Goal: Information Seeking & Learning: Find specific fact

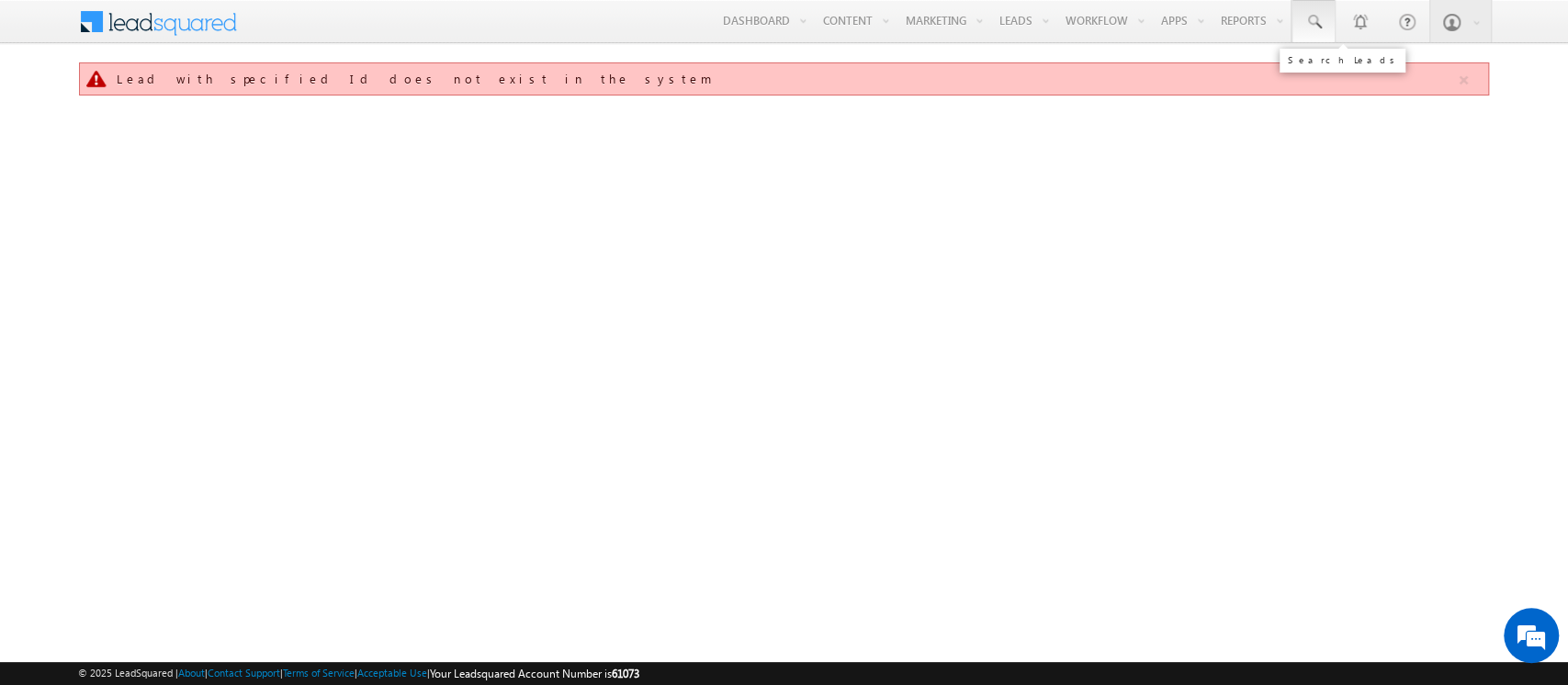
click at [1319, 29] on span at bounding box center [1314, 22] width 19 height 19
paste input "SBL0010154"
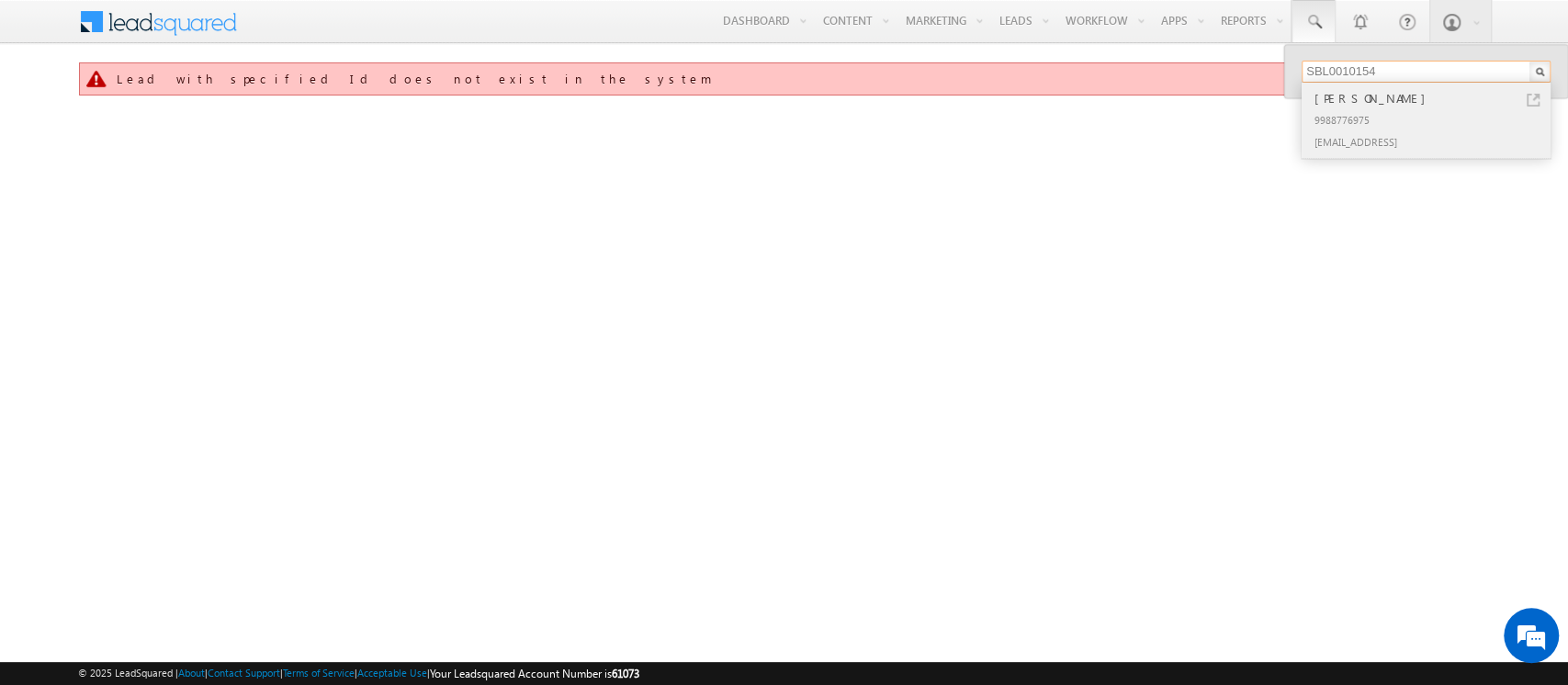
type input "SBL0010154"
click at [1390, 118] on div "9988776975" at bounding box center [1434, 119] width 247 height 22
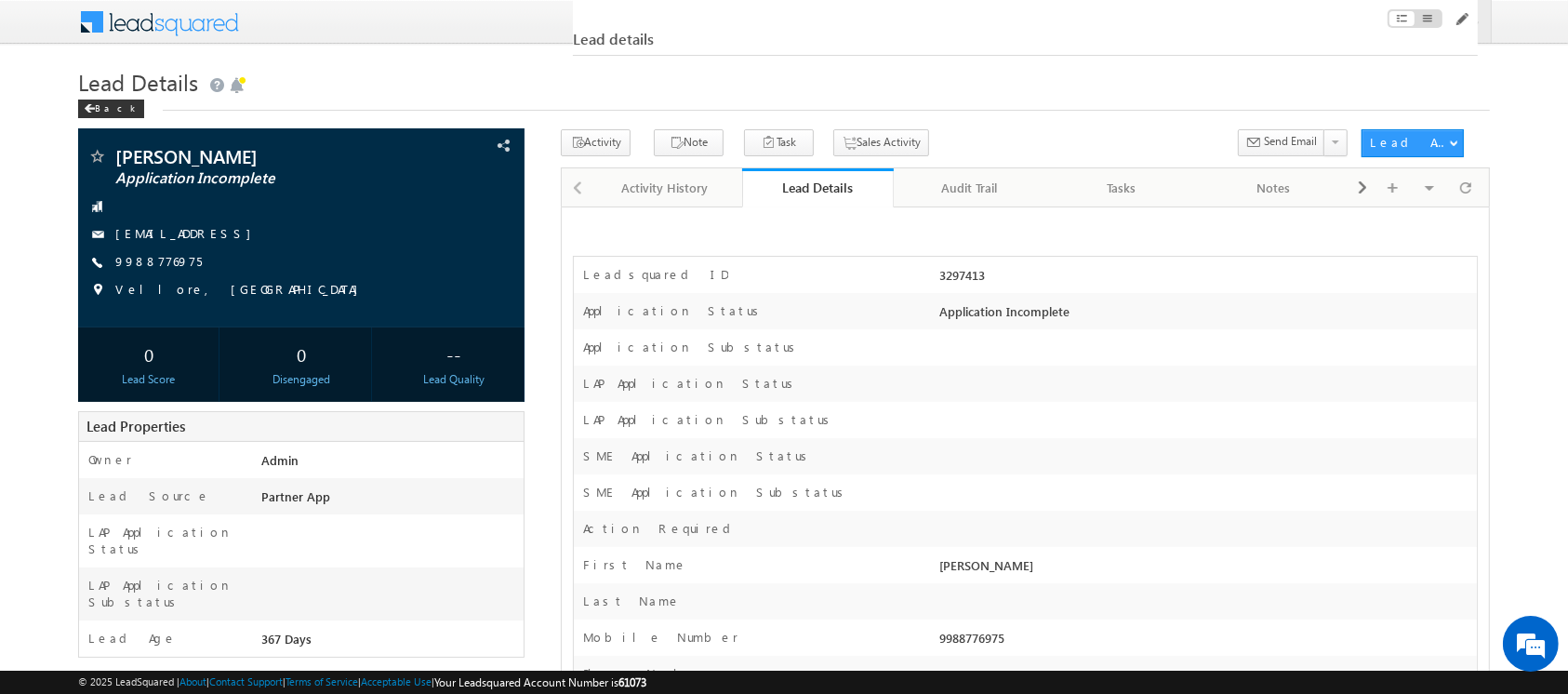
scroll to position [8544, 0]
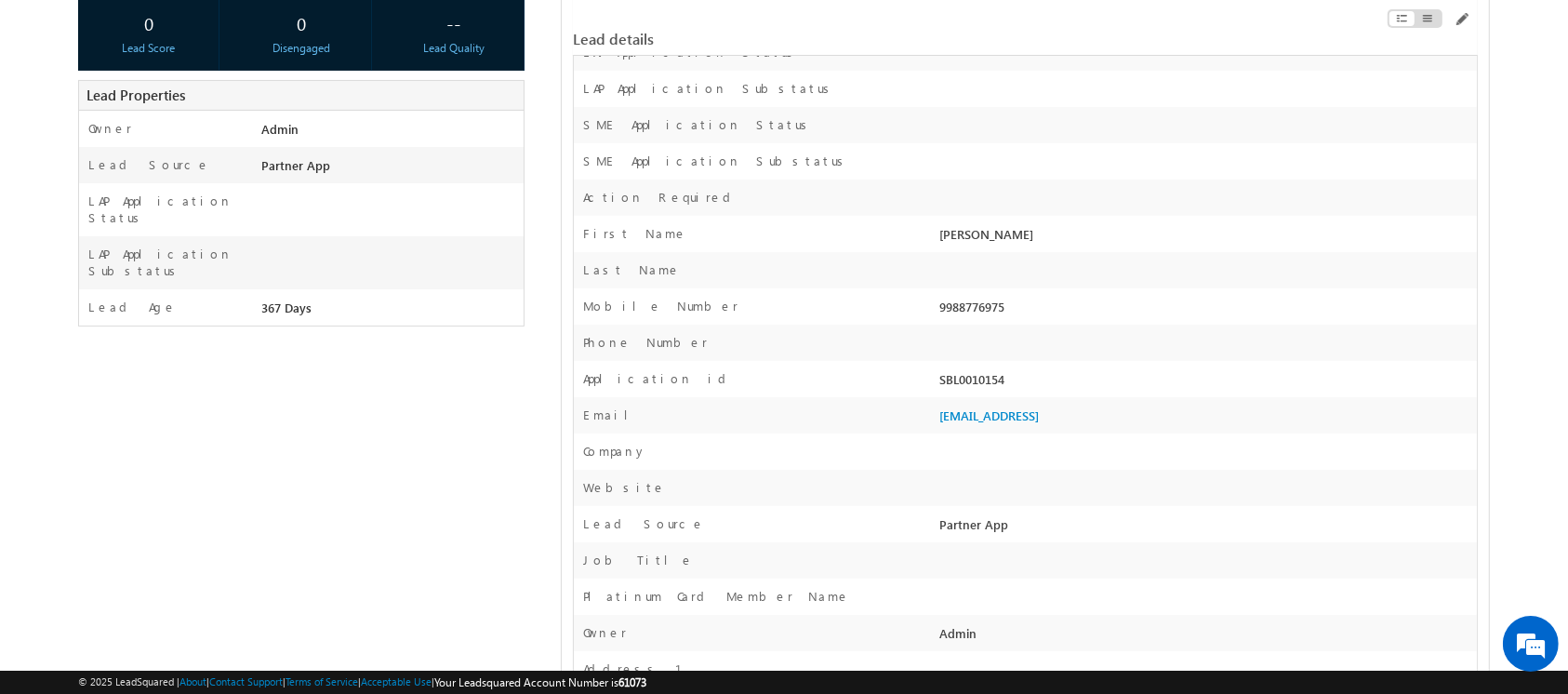
scroll to position [332, 0]
